Goal: Task Accomplishment & Management: Use online tool/utility

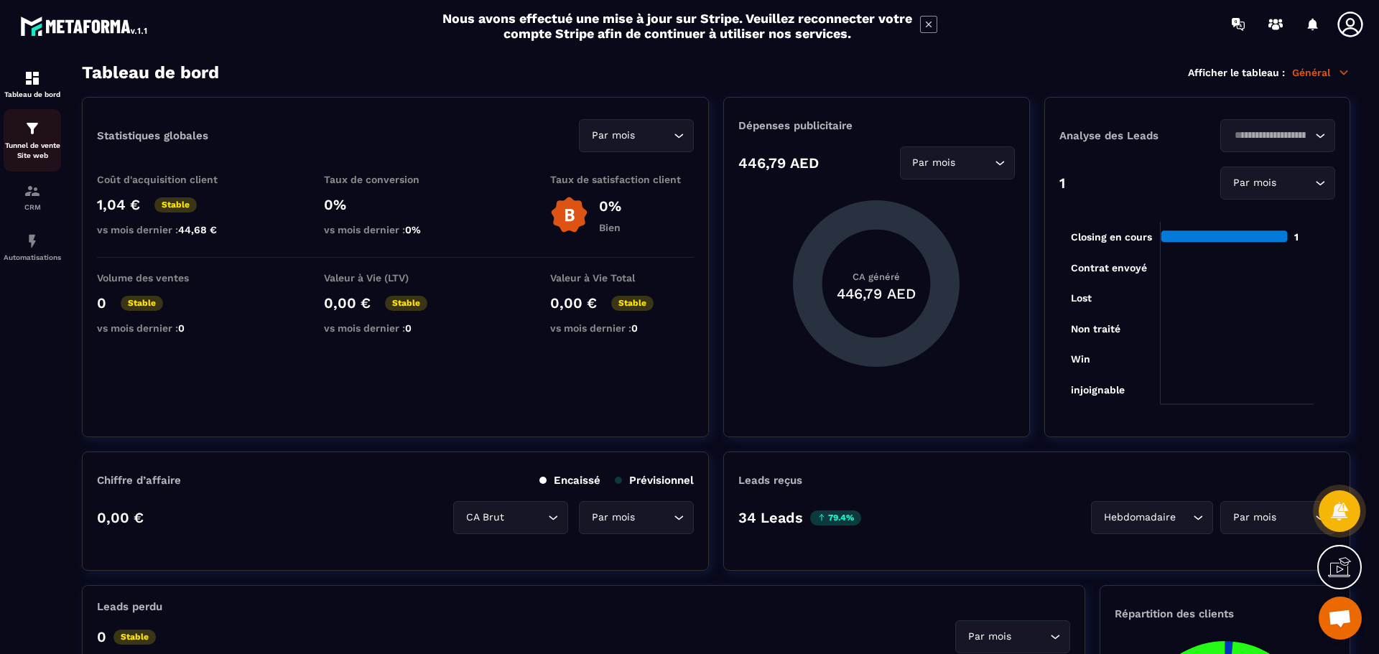
click at [26, 151] on p "Tunnel de vente Site web" at bounding box center [32, 151] width 57 height 20
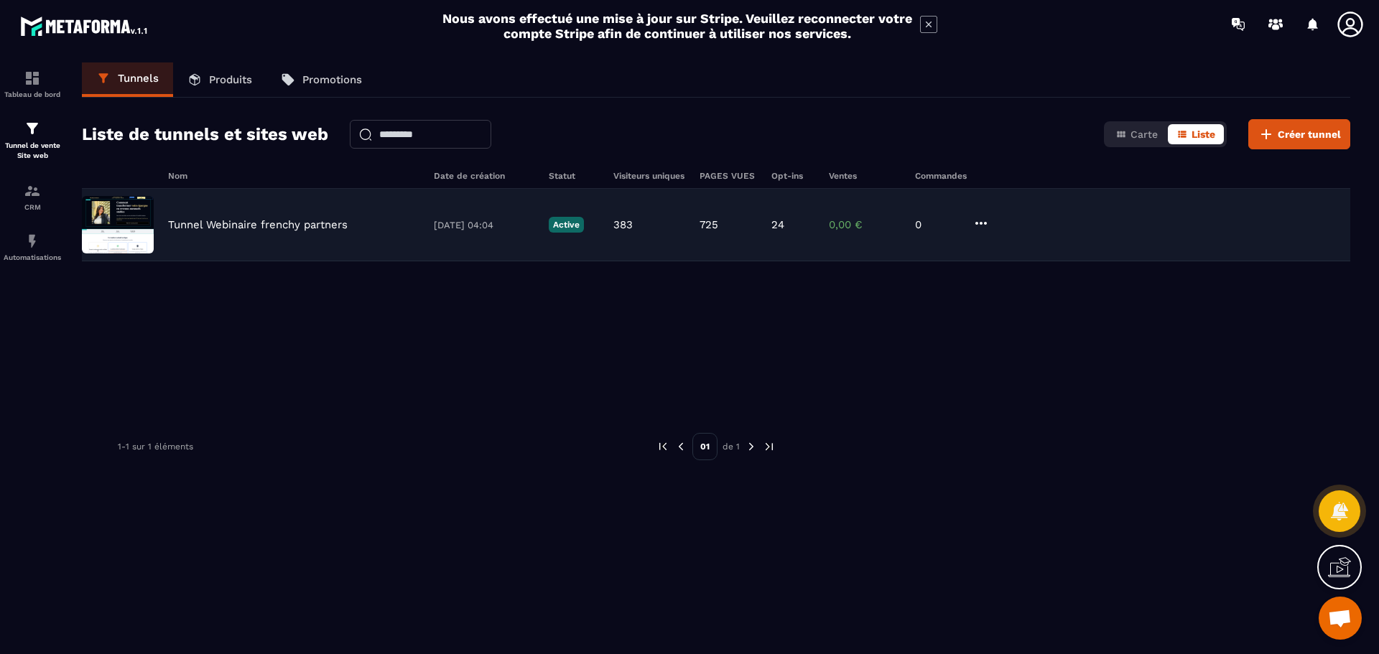
click at [284, 210] on div "Tunnel Webinaire frenchy partners [DATE] 04:04 Active 383 725 24 0,00 € 0" at bounding box center [716, 225] width 1268 height 73
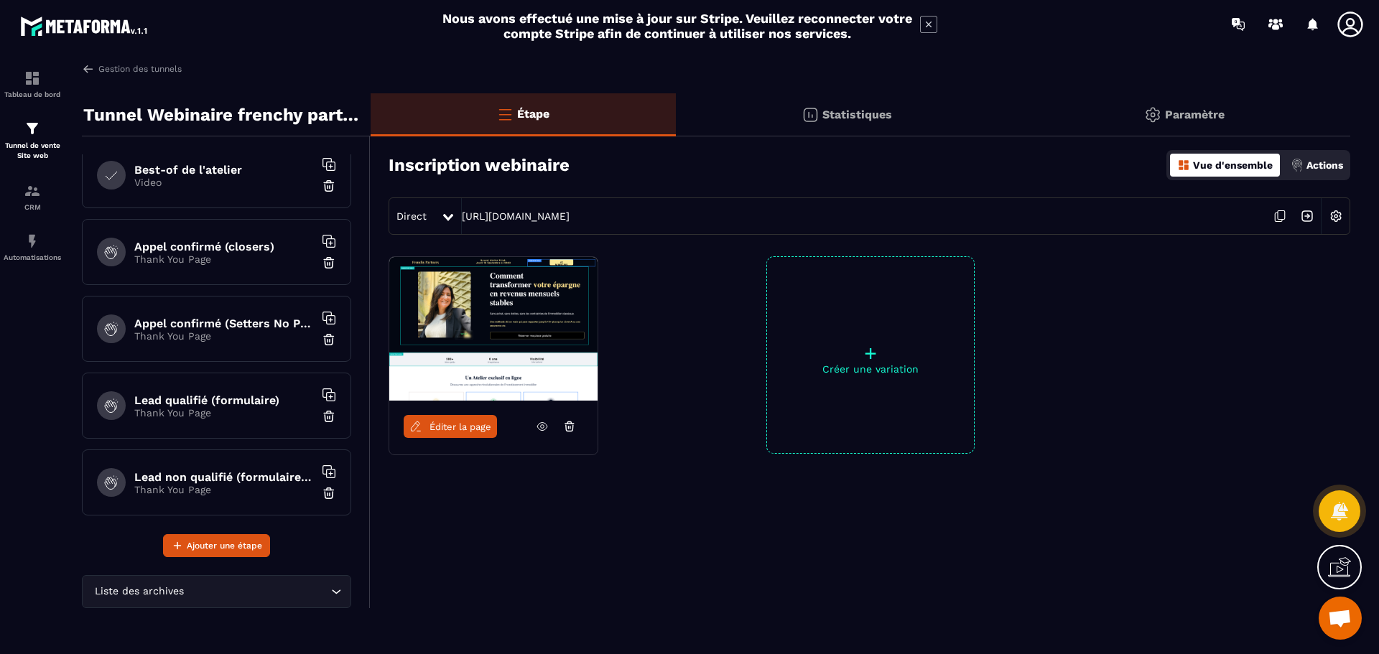
scroll to position [330, 0]
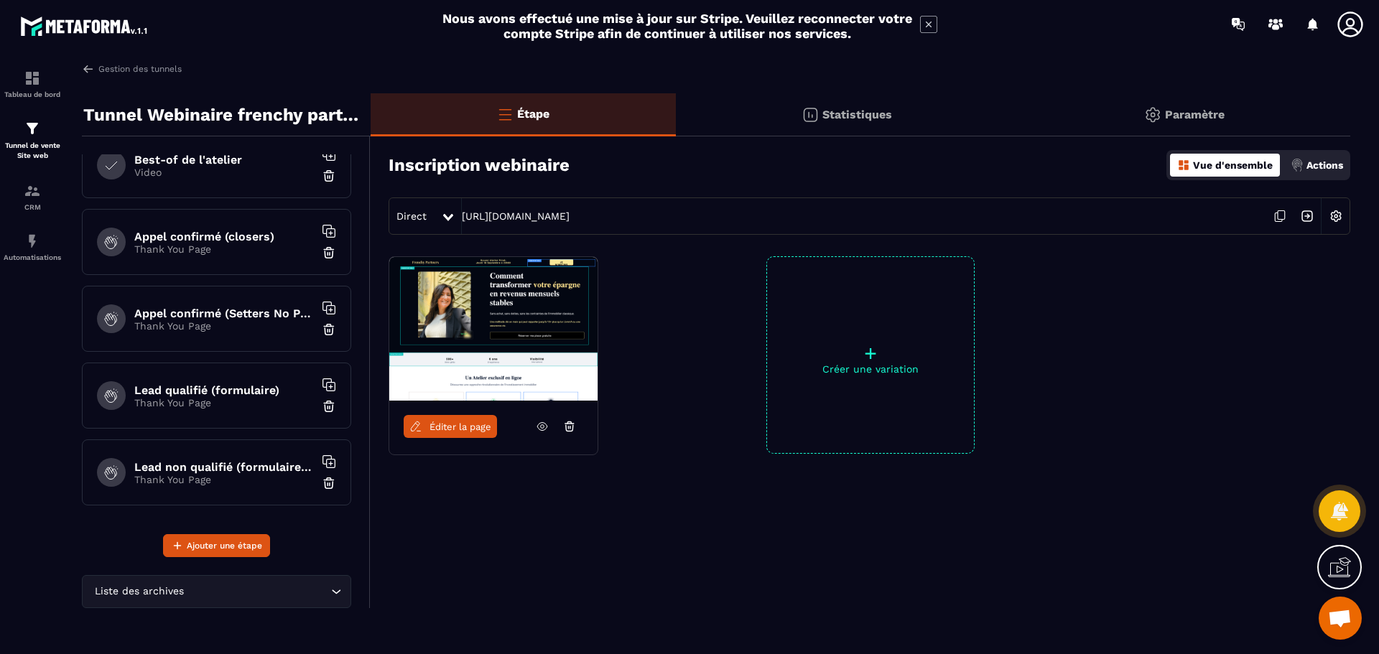
click at [211, 247] on p "Thank You Page" at bounding box center [224, 248] width 180 height 11
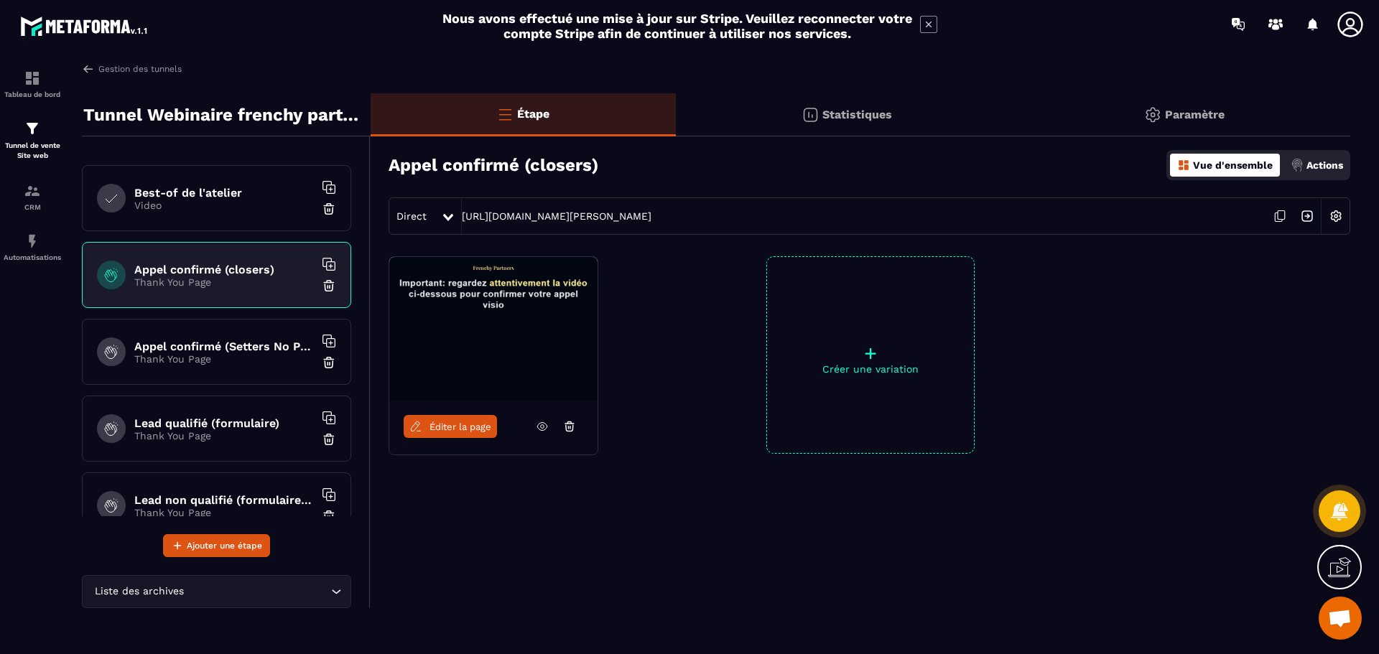
scroll to position [258, 0]
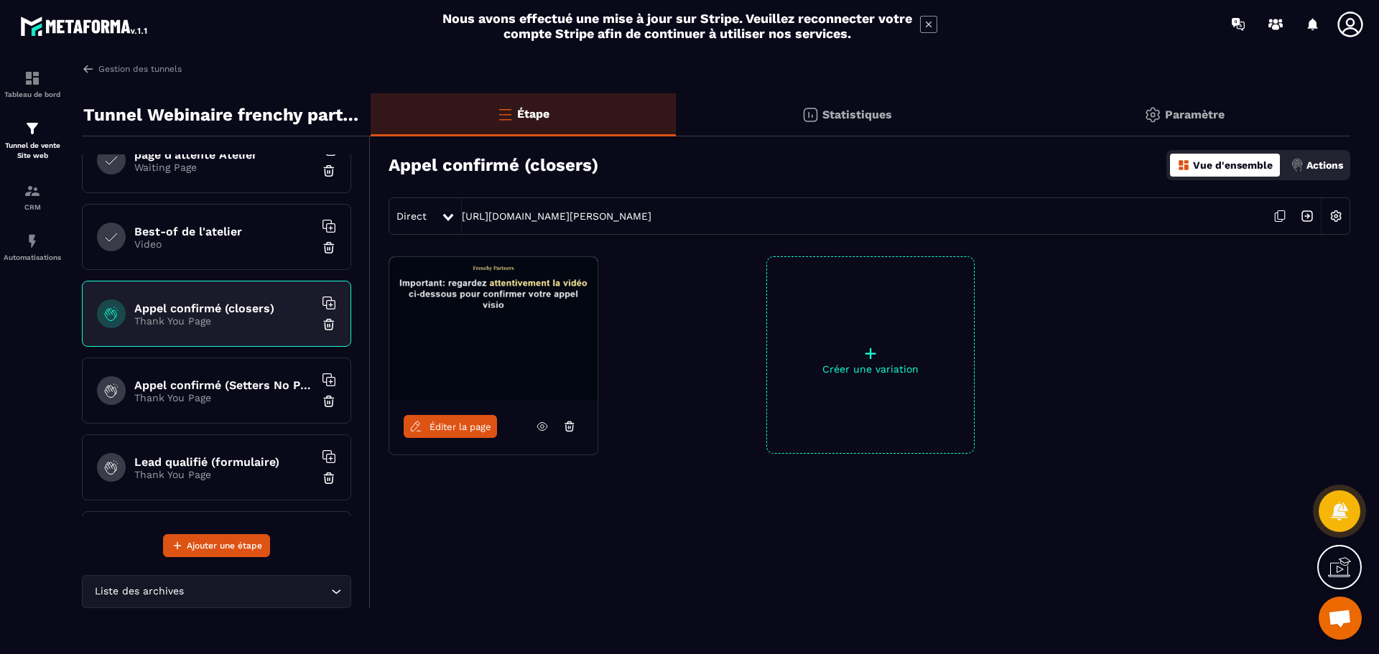
click at [227, 254] on div "Best-of de l'atelier Video" at bounding box center [216, 237] width 269 height 66
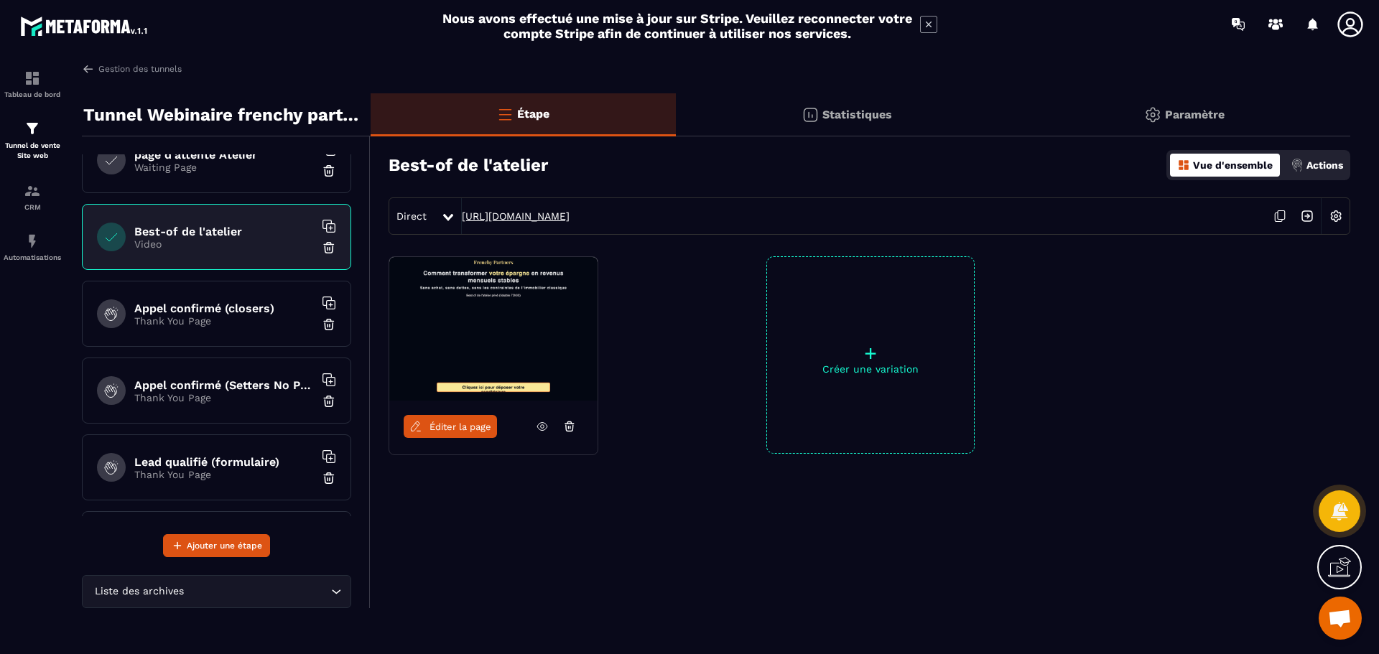
click at [570, 218] on link "[URL][DOMAIN_NAME]" at bounding box center [516, 215] width 108 height 11
